Goal: Use online tool/utility

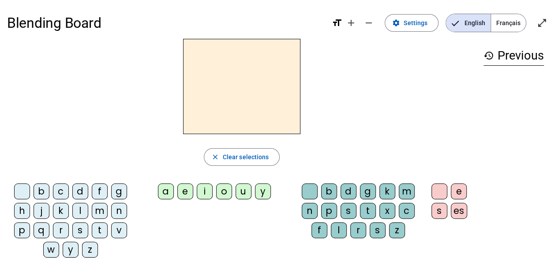
click at [527, 15] on div "English Français" at bounding box center [485, 23] width 95 height 19
click at [506, 19] on span "Français" at bounding box center [508, 23] width 35 height 18
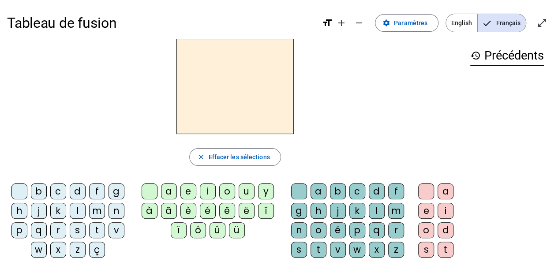
click at [71, 214] on div "l" at bounding box center [78, 211] width 16 height 16
click at [192, 197] on div "e" at bounding box center [188, 191] width 16 height 16
click at [241, 183] on div "a e i o u y à â è é ê ë î ï ô û ü" at bounding box center [209, 212] width 154 height 65
click at [244, 191] on div "u" at bounding box center [247, 191] width 16 height 16
click at [95, 230] on div "t" at bounding box center [97, 230] width 16 height 16
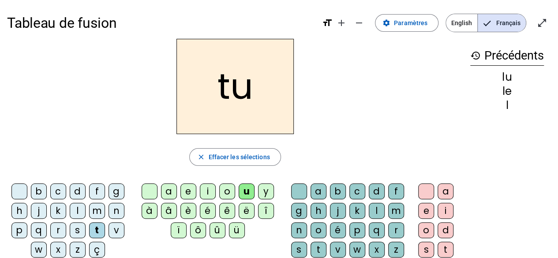
click at [77, 187] on div "d" at bounding box center [78, 191] width 16 height 16
click at [188, 195] on div "e" at bounding box center [188, 191] width 16 height 16
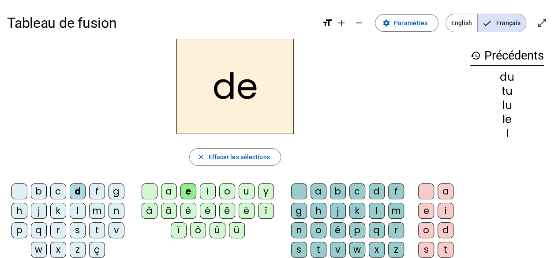
click at [99, 226] on div "t" at bounding box center [97, 230] width 16 height 16
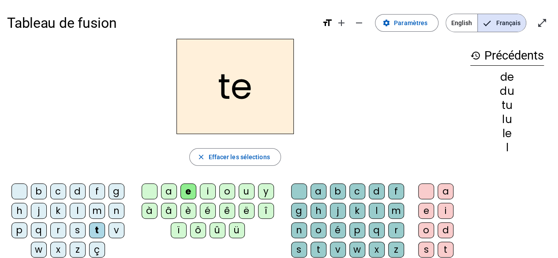
click at [173, 188] on div "a" at bounding box center [169, 191] width 16 height 16
